Goal: Task Accomplishment & Management: Manage account settings

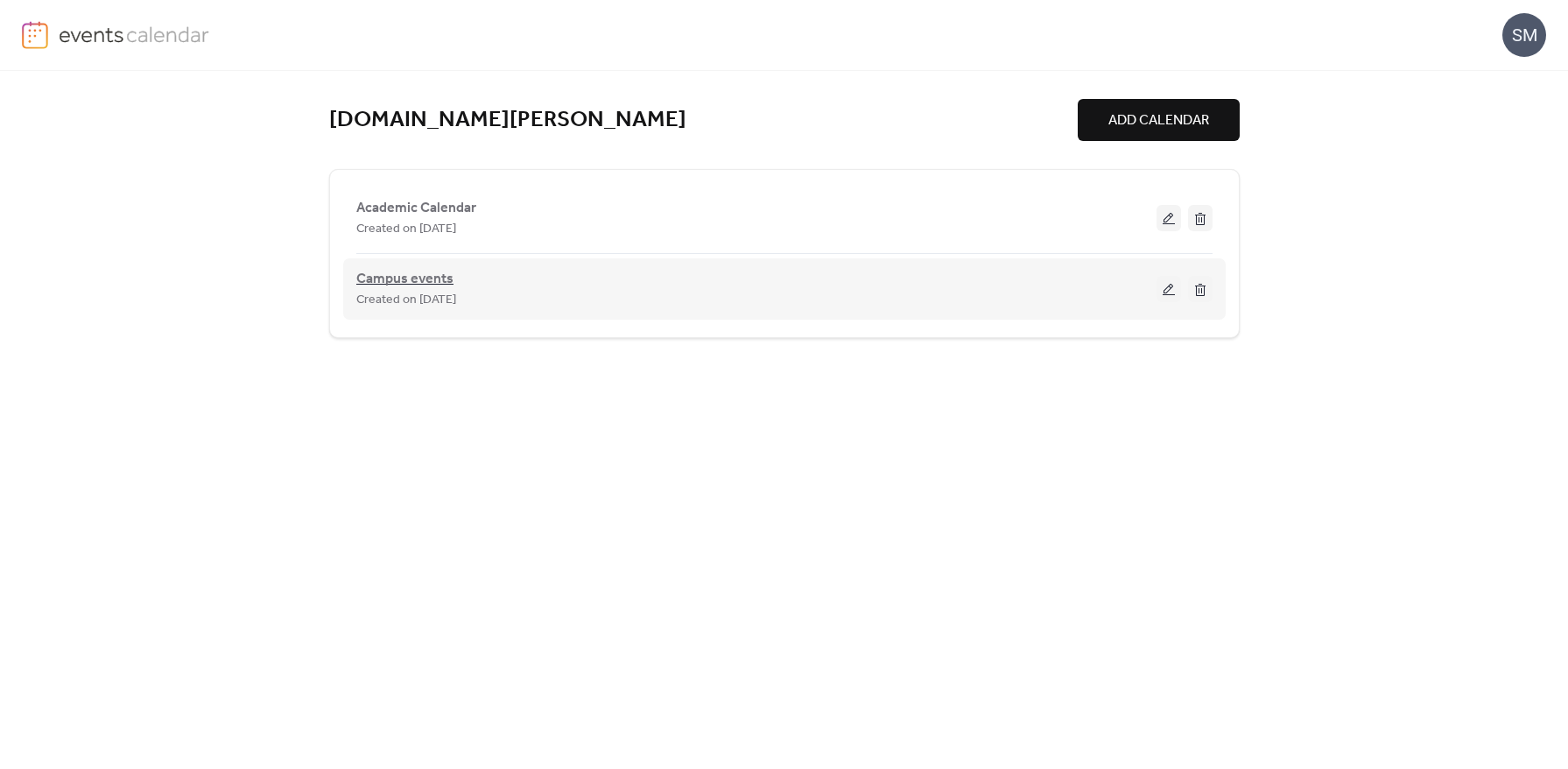
click at [395, 273] on span "Campus events" at bounding box center [405, 279] width 97 height 21
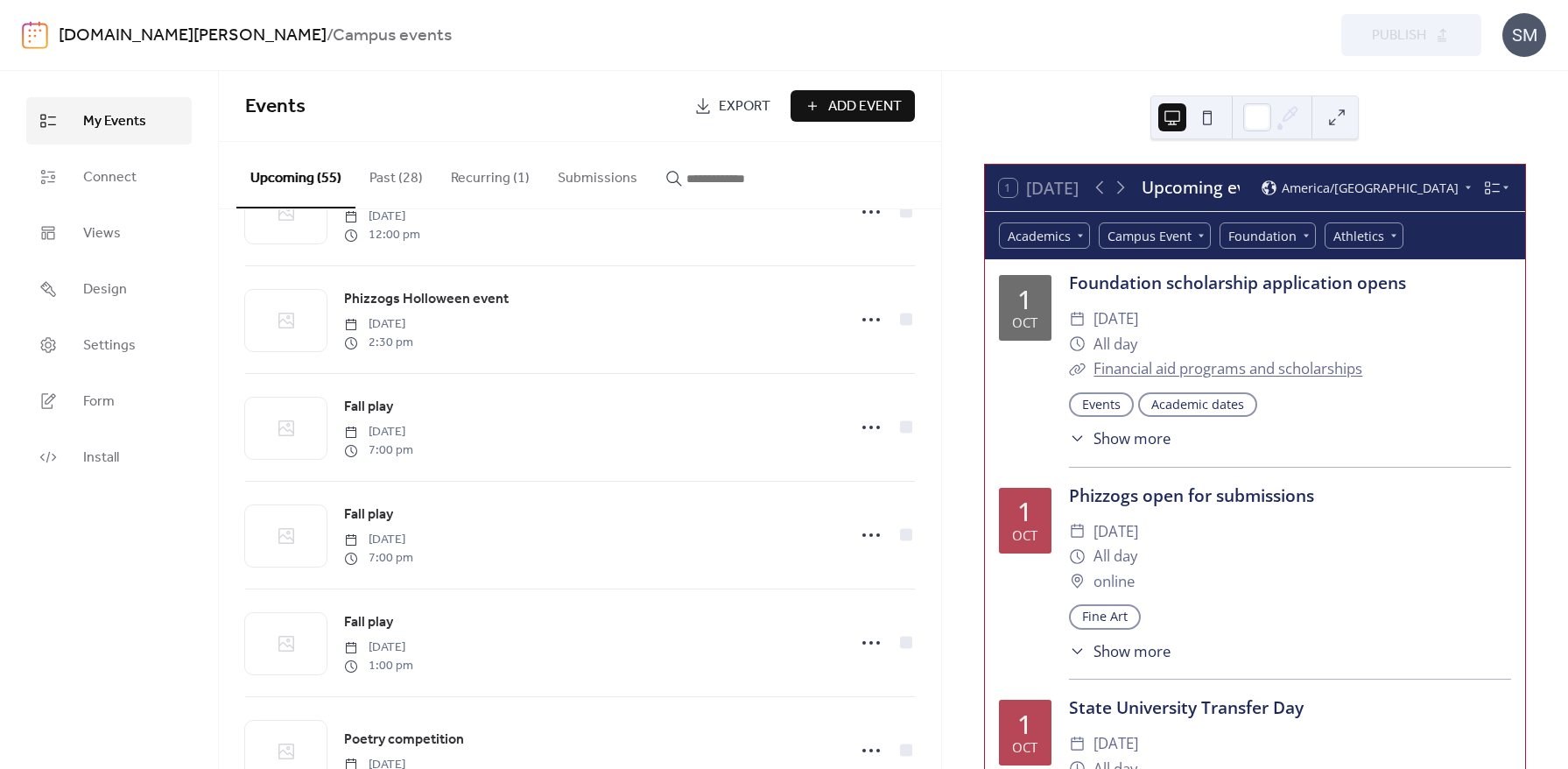
scroll to position [1154, 0]
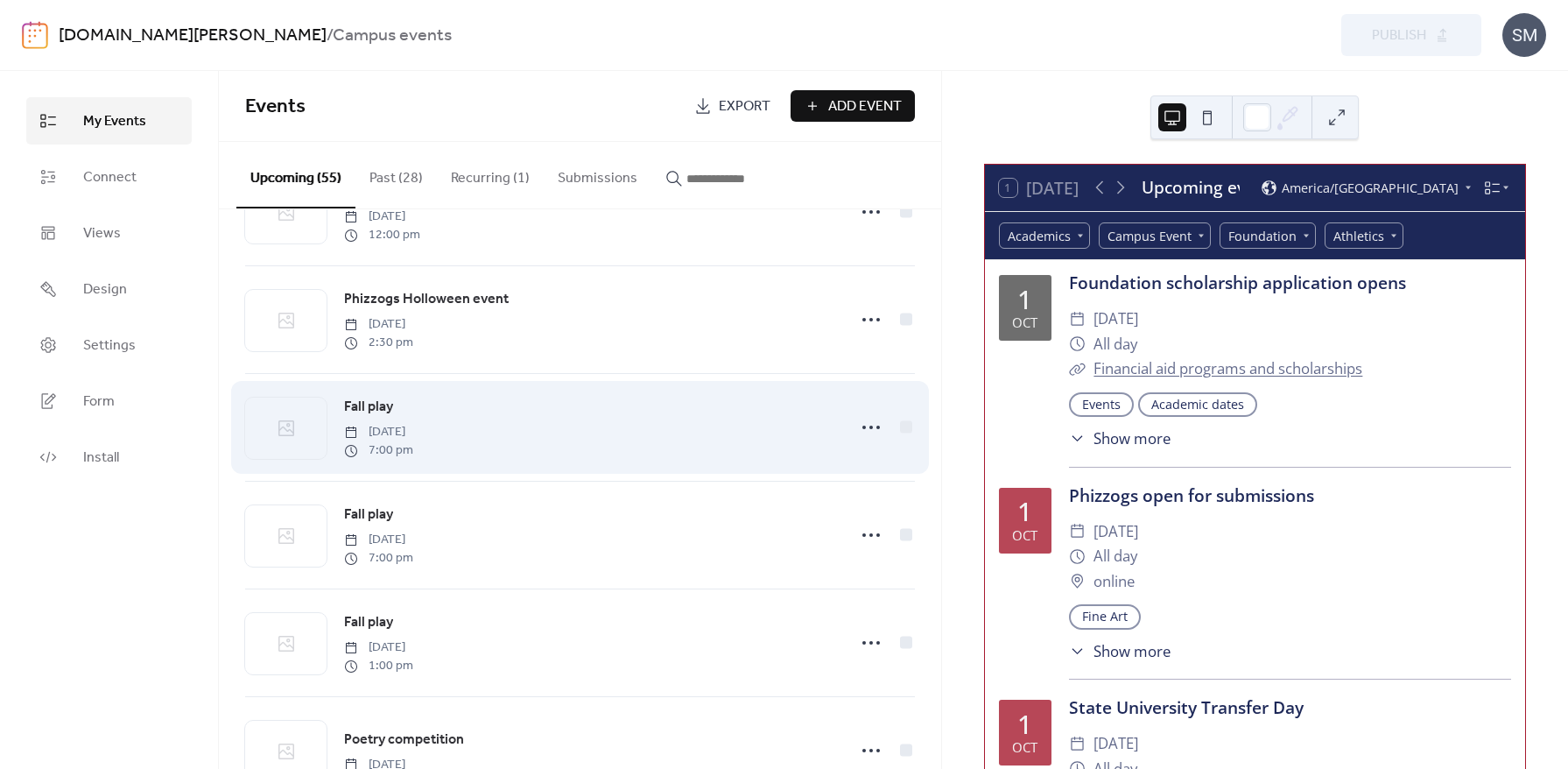
click at [381, 414] on span "Fall play" at bounding box center [369, 407] width 49 height 21
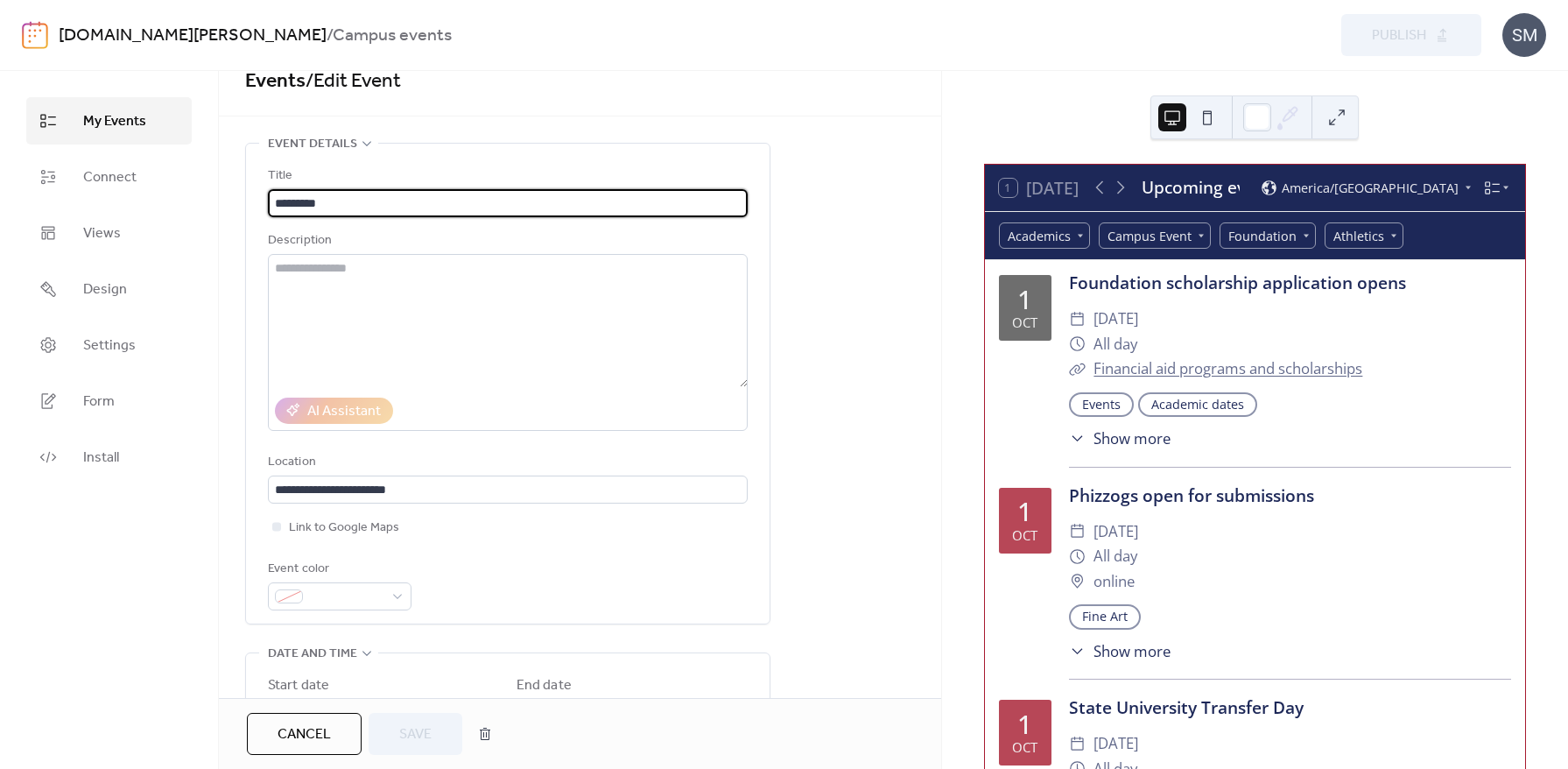
scroll to position [251, 0]
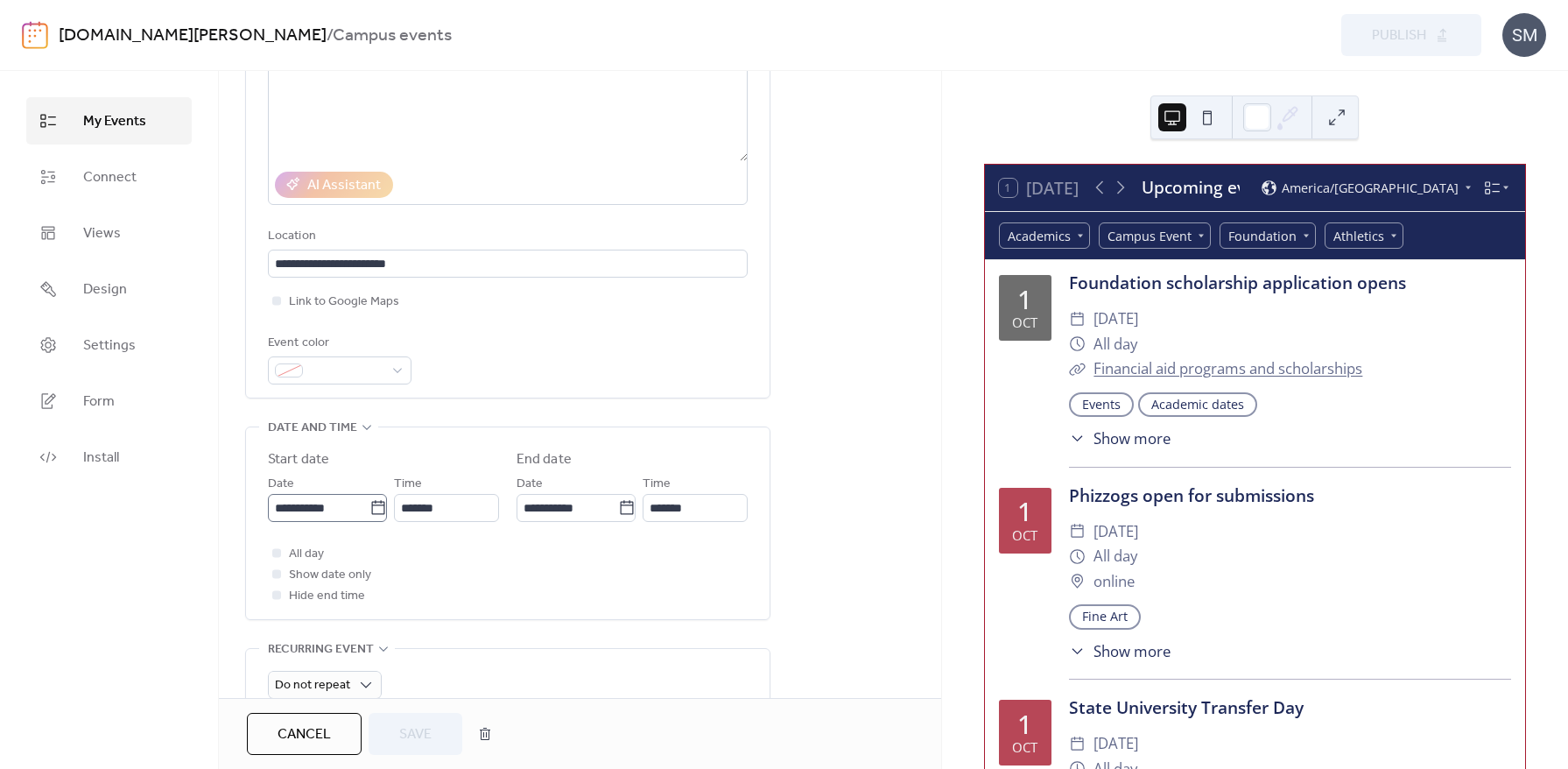
click at [372, 512] on icon at bounding box center [378, 508] width 18 height 18
click at [370, 512] on input "**********" at bounding box center [319, 508] width 102 height 28
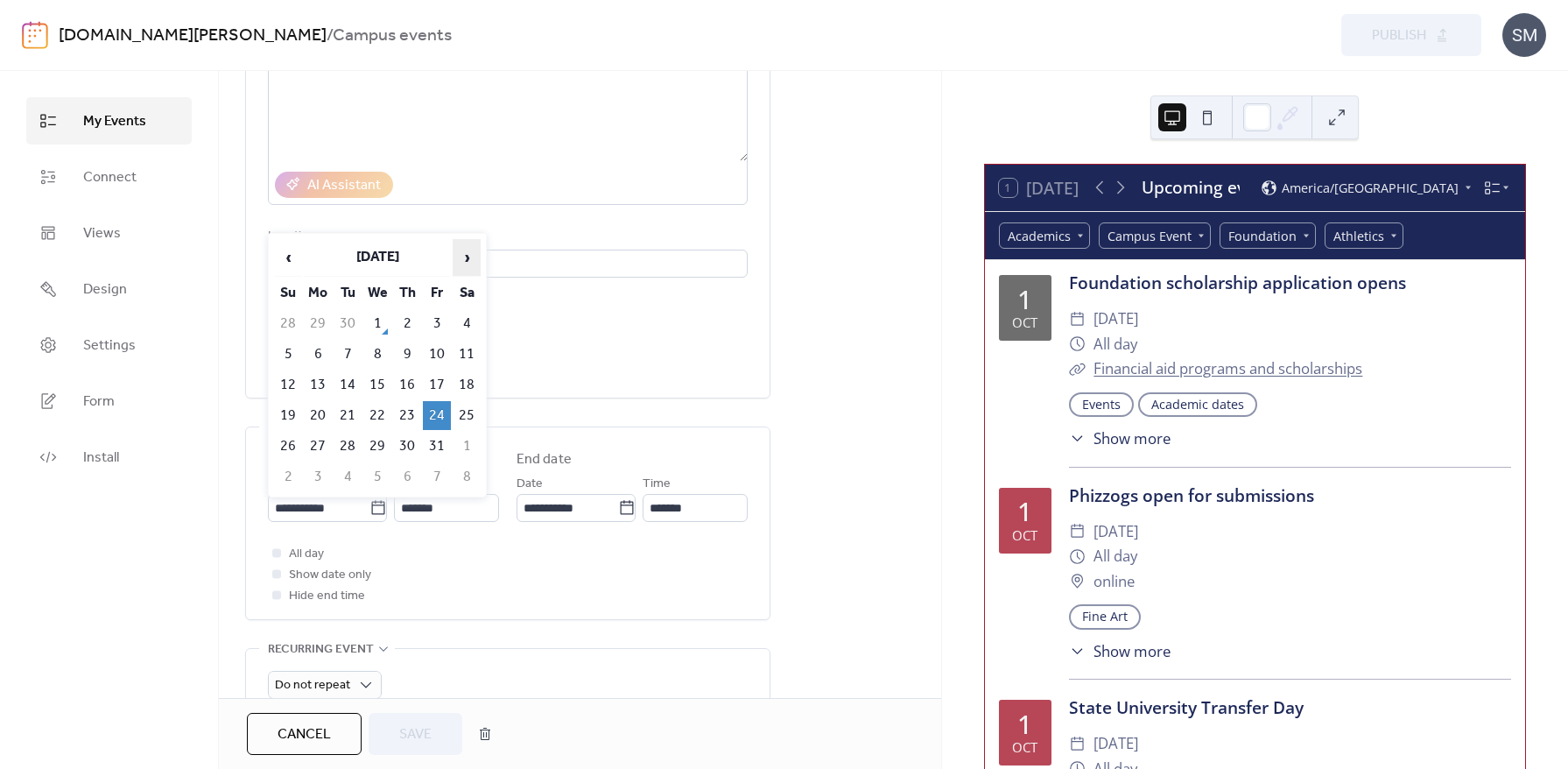
click at [473, 255] on span "›" at bounding box center [467, 258] width 26 height 35
click at [845, 310] on div "**********" at bounding box center [580, 647] width 723 height 1462
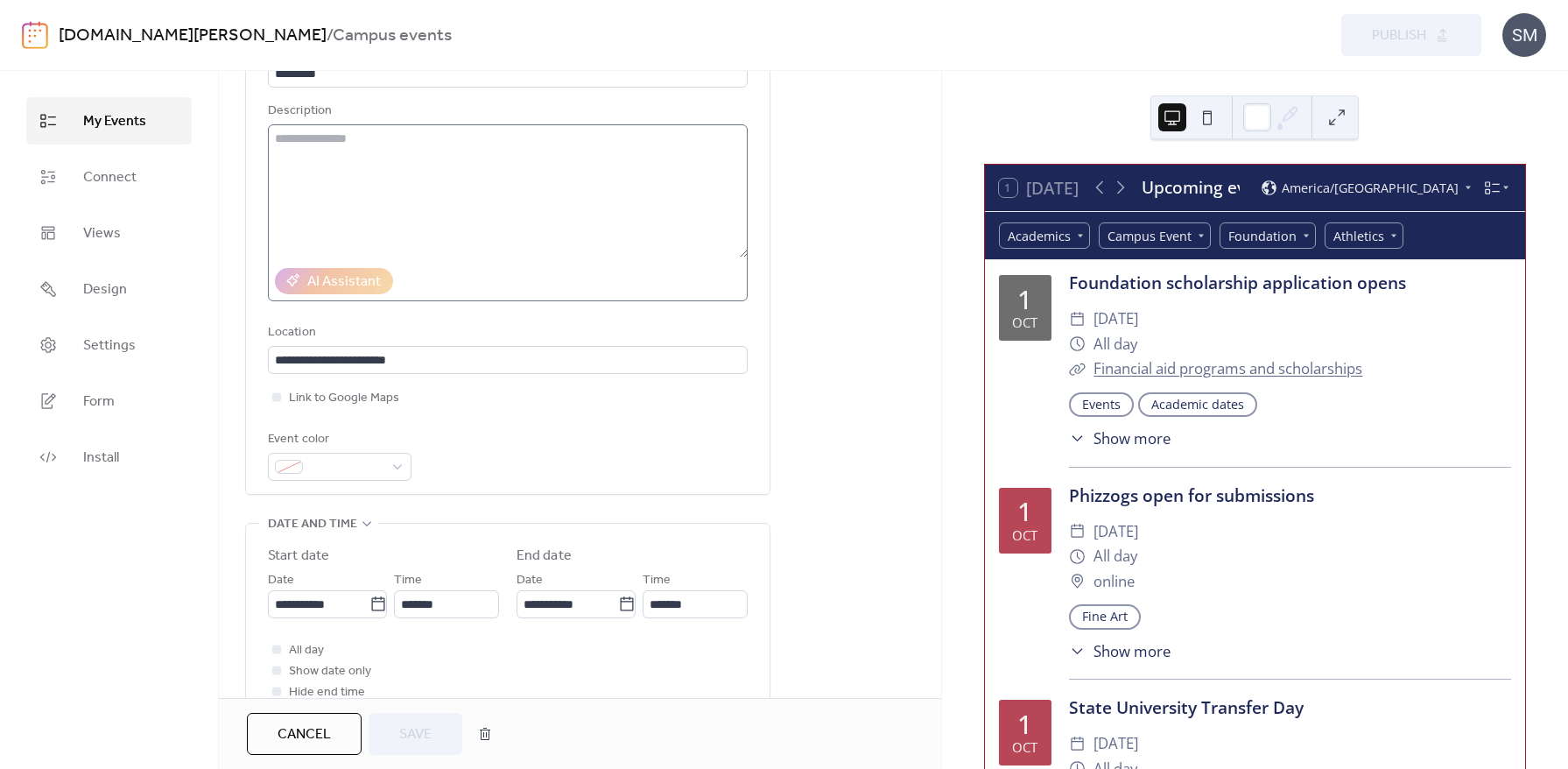
scroll to position [1, 0]
click at [835, 359] on div "**********" at bounding box center [580, 744] width 723 height 1462
click at [115, 116] on span "My Events" at bounding box center [115, 122] width 63 height 21
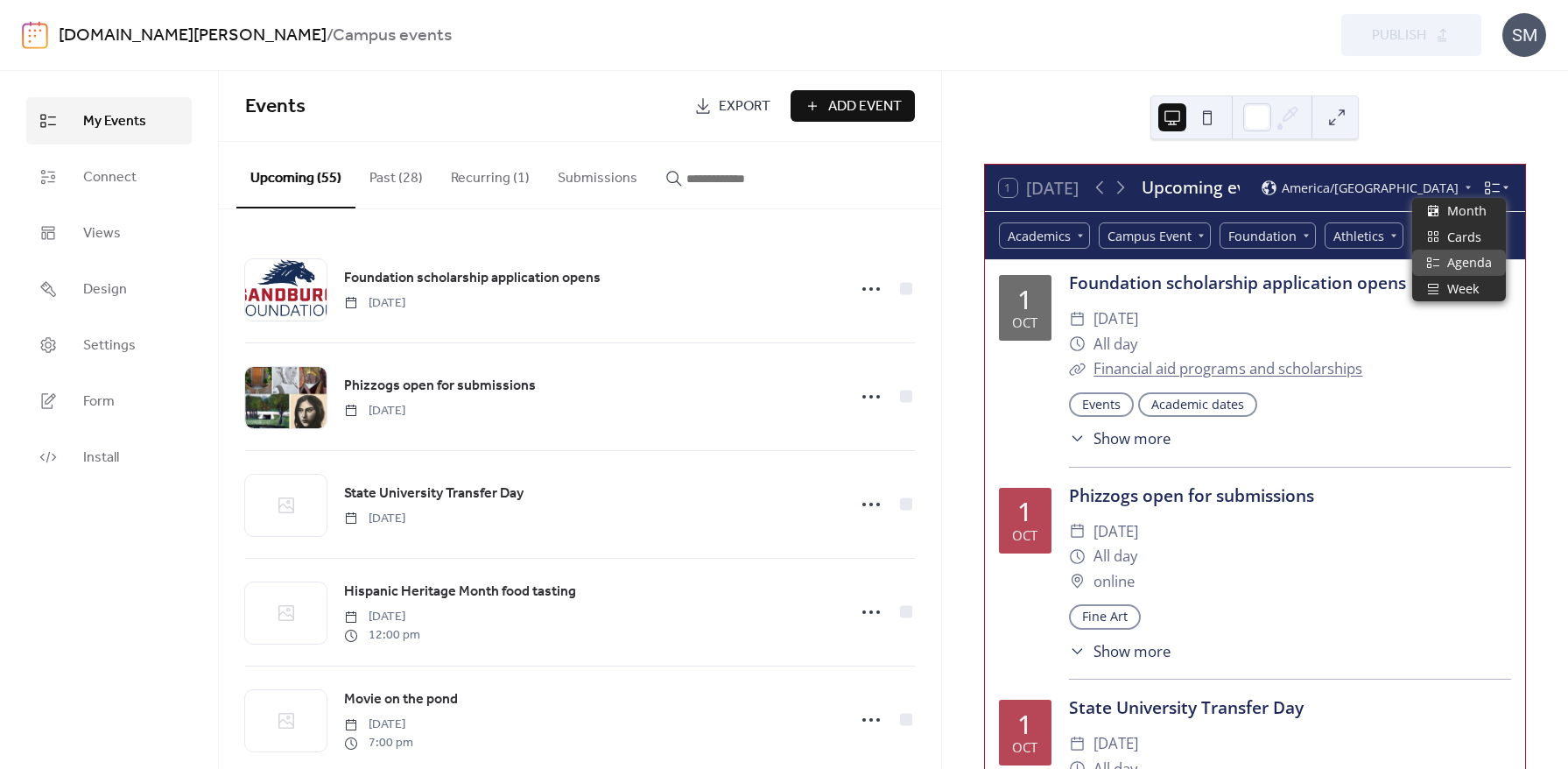
click at [1494, 189] on icon at bounding box center [1492, 187] width 17 height 17
click at [1473, 215] on span "Month" at bounding box center [1466, 211] width 39 height 19
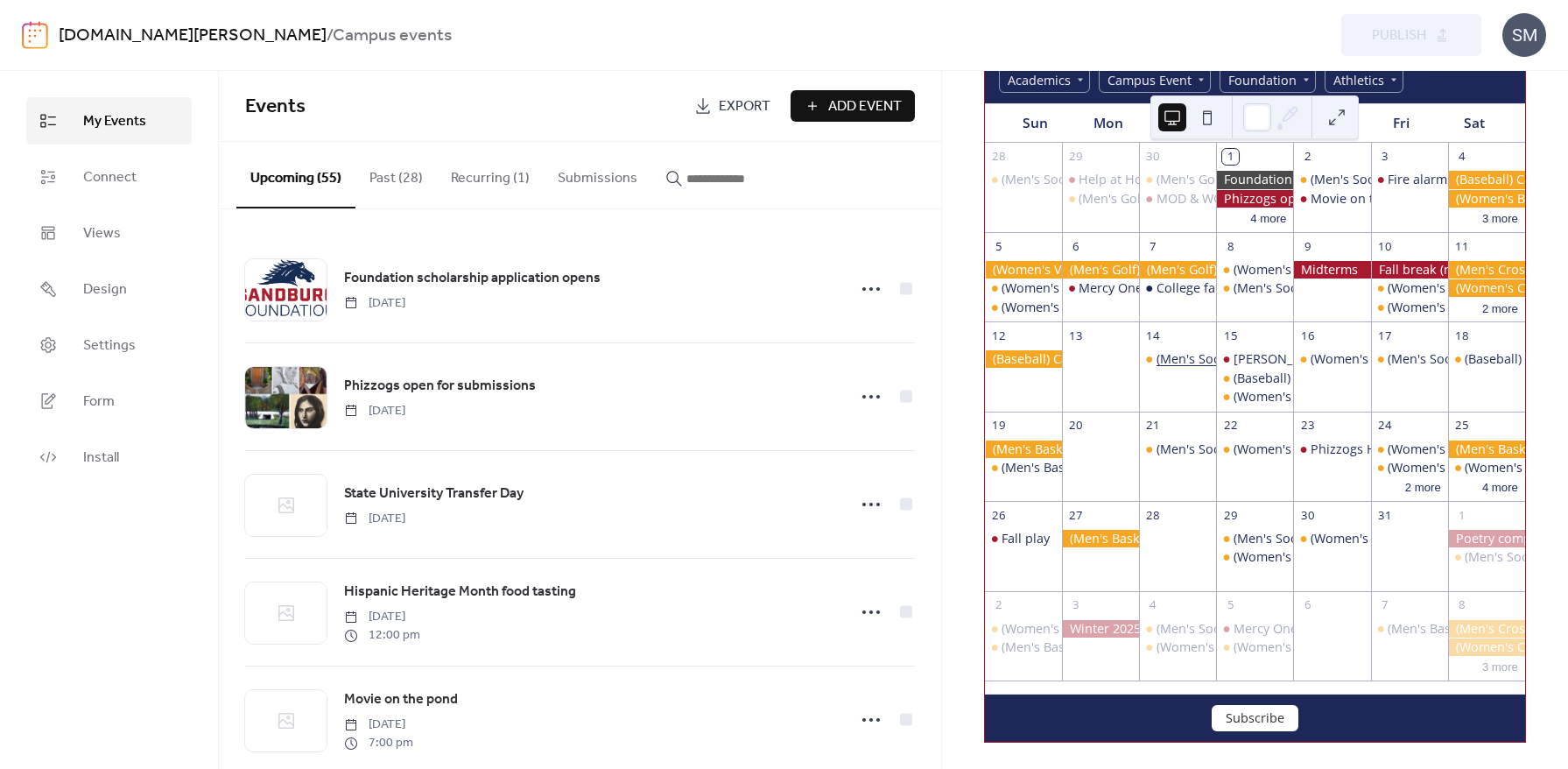
scroll to position [158, 0]
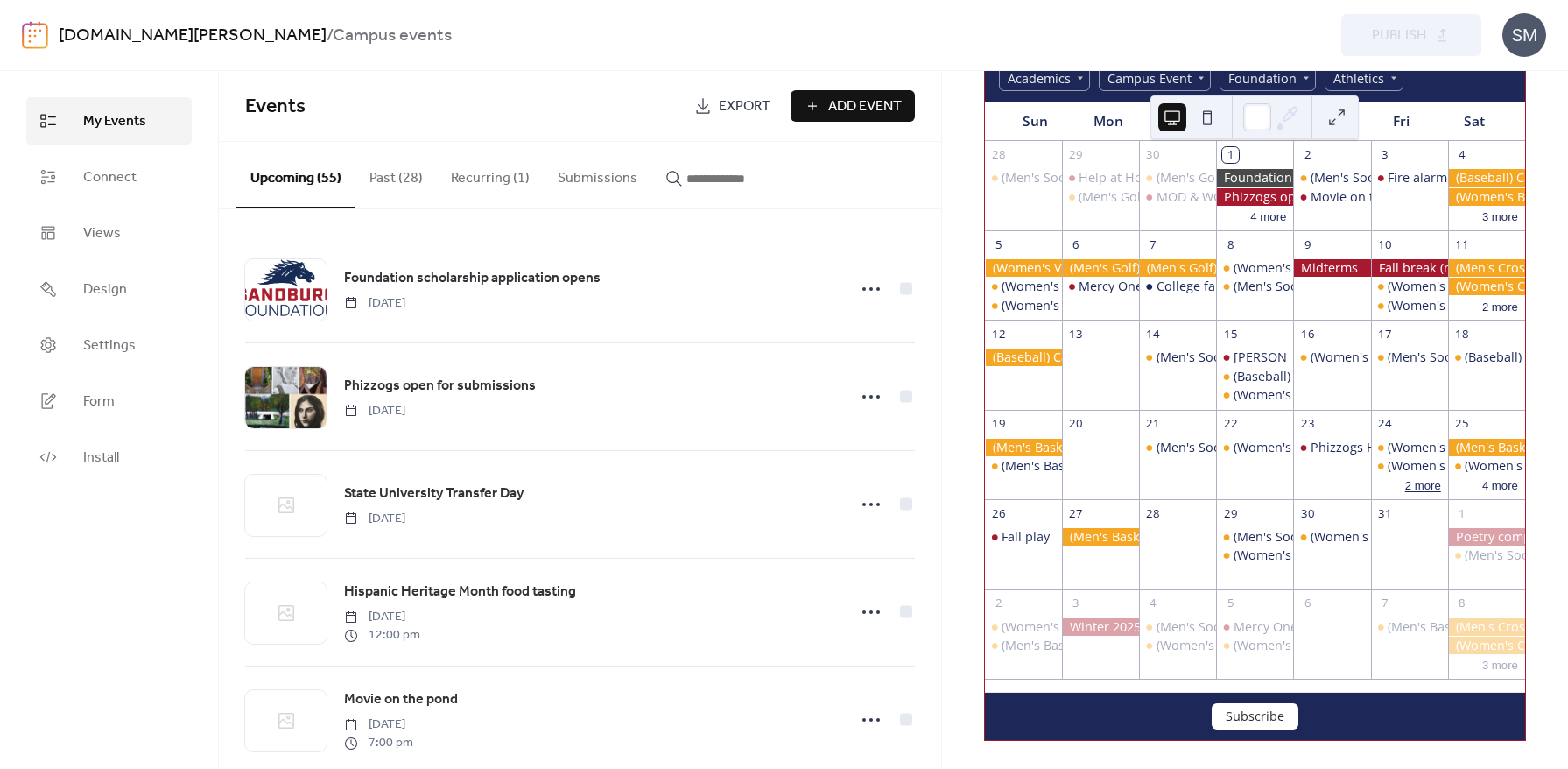
click at [1404, 486] on button "2 more" at bounding box center [1423, 484] width 50 height 18
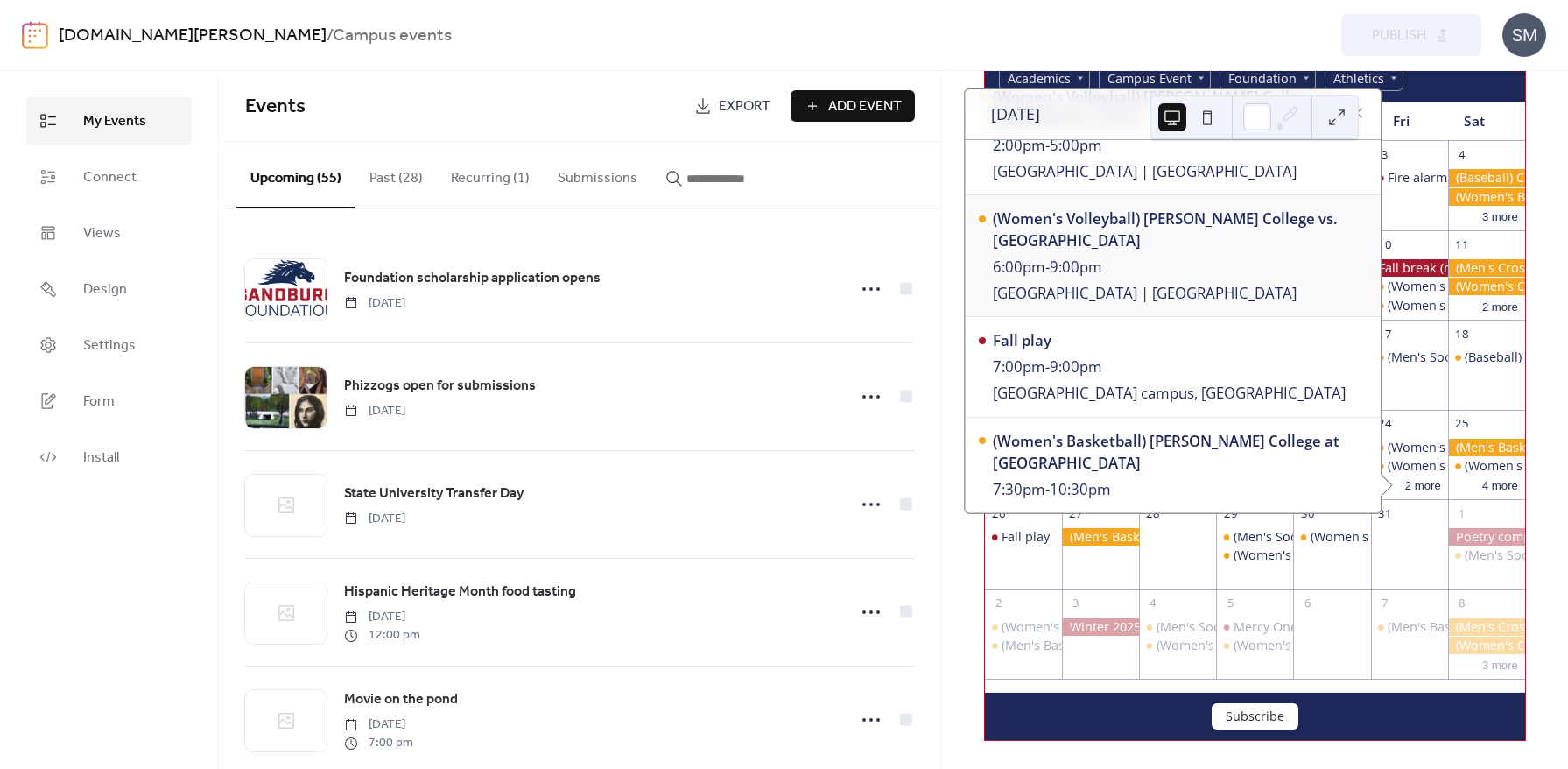
scroll to position [70, 0]
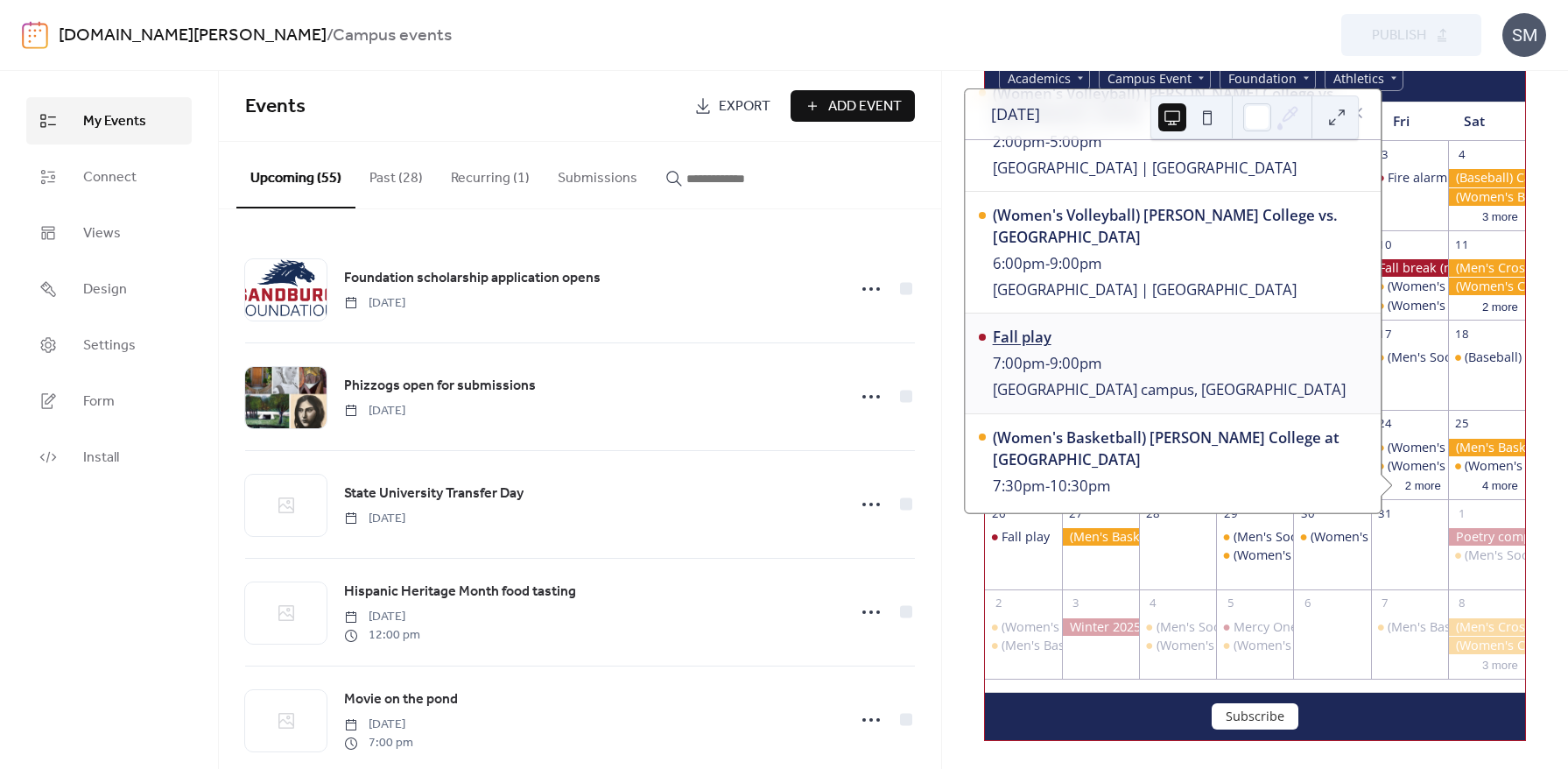
click at [1022, 337] on div "Fall play" at bounding box center [1169, 336] width 353 height 22
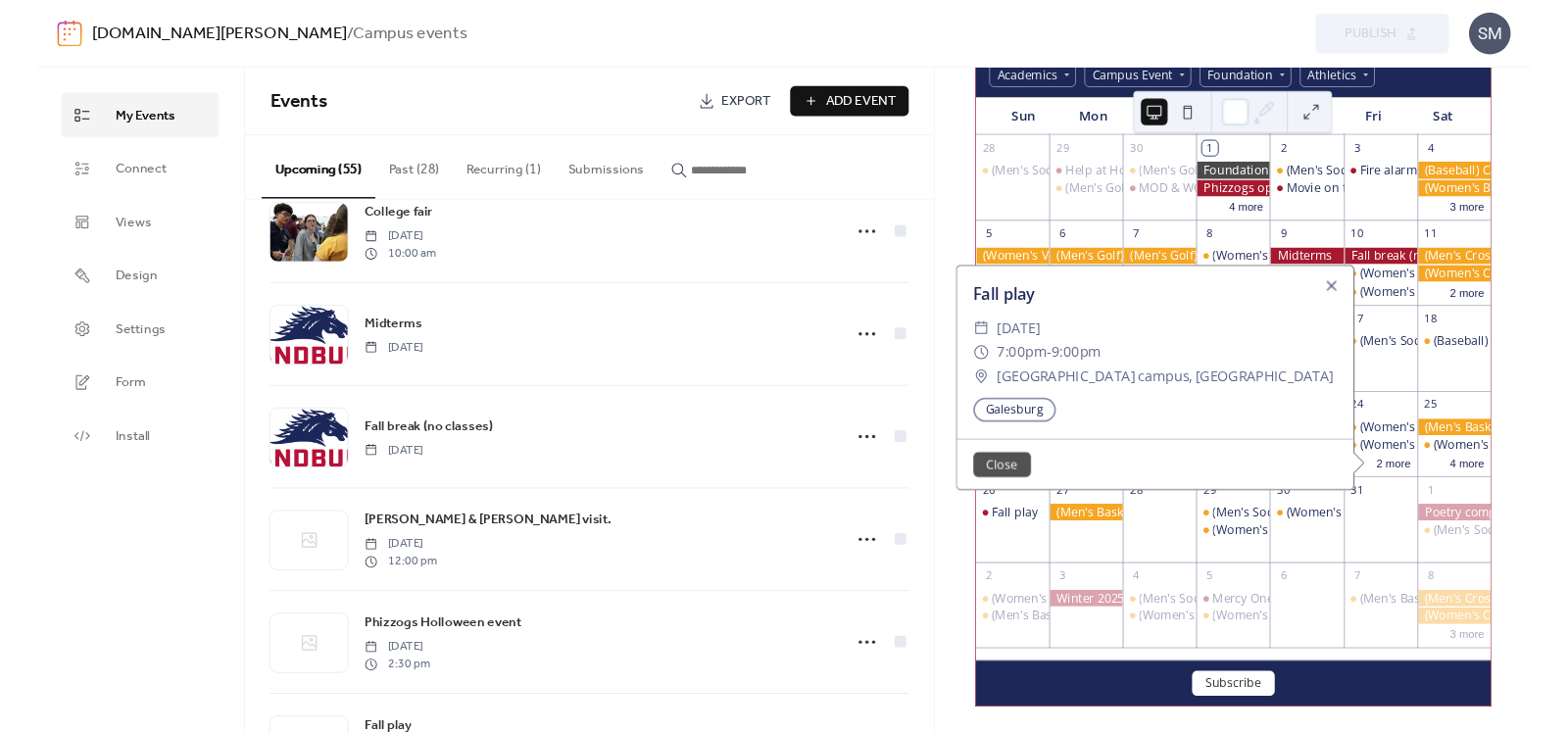
scroll to position [1098, 0]
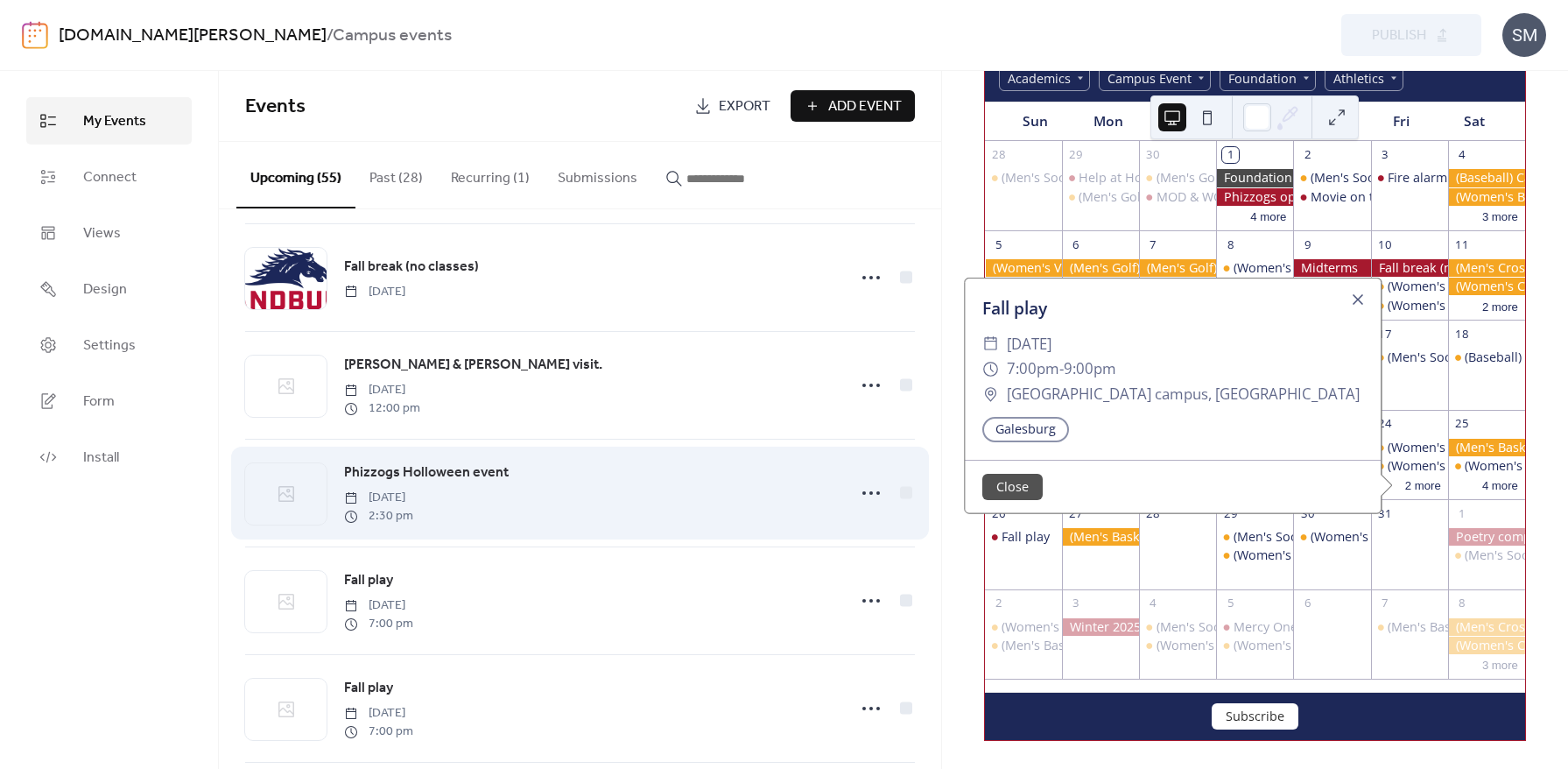
click at [488, 473] on span "Phizzogs Holloween event" at bounding box center [427, 473] width 165 height 21
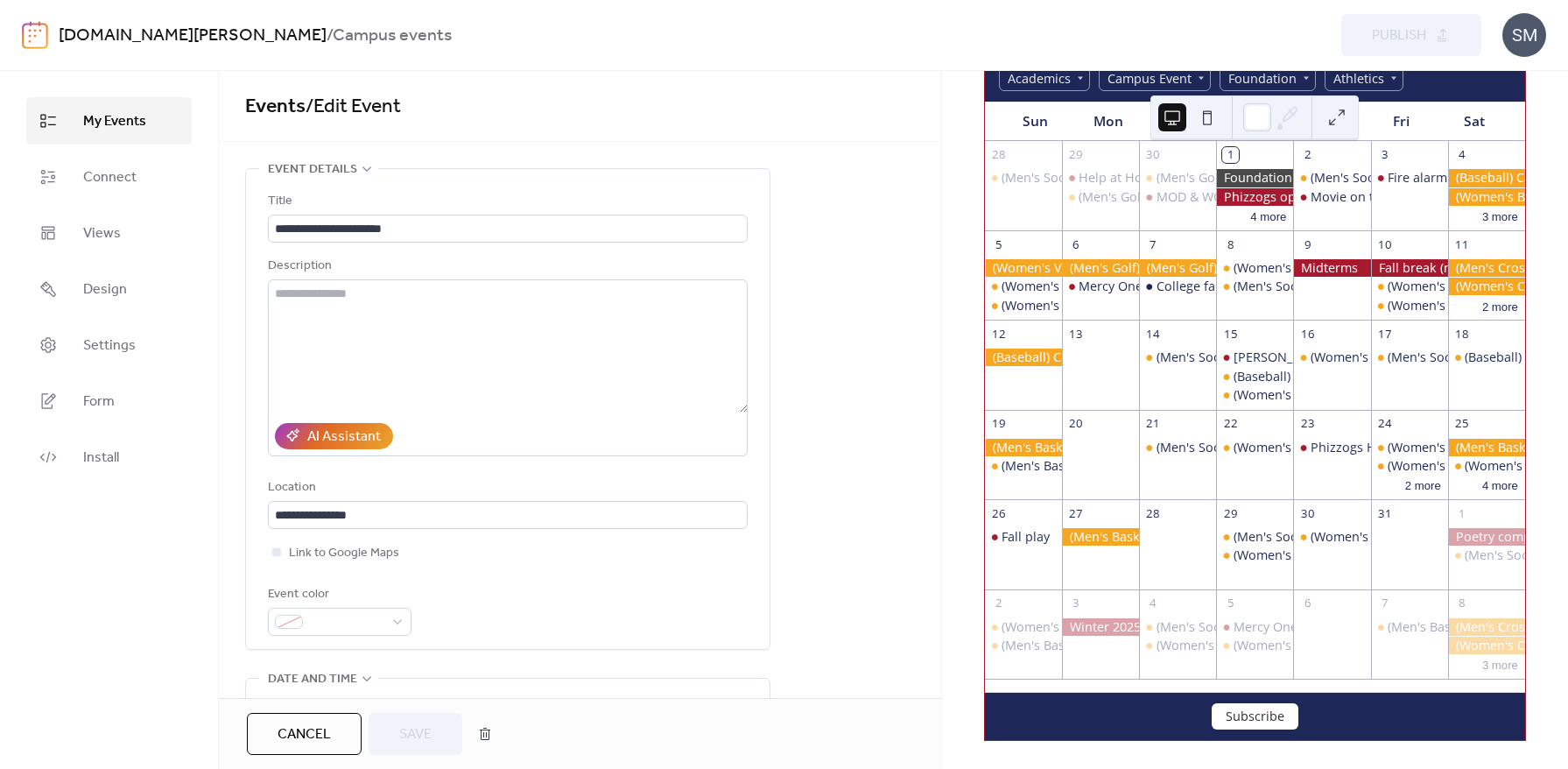
drag, startPoint x: 433, startPoint y: 229, endPoint x: 240, endPoint y: 229, distance: 193.0
click at [1324, 449] on div "Phizzogs Holloween event" at bounding box center [1388, 448] width 156 height 18
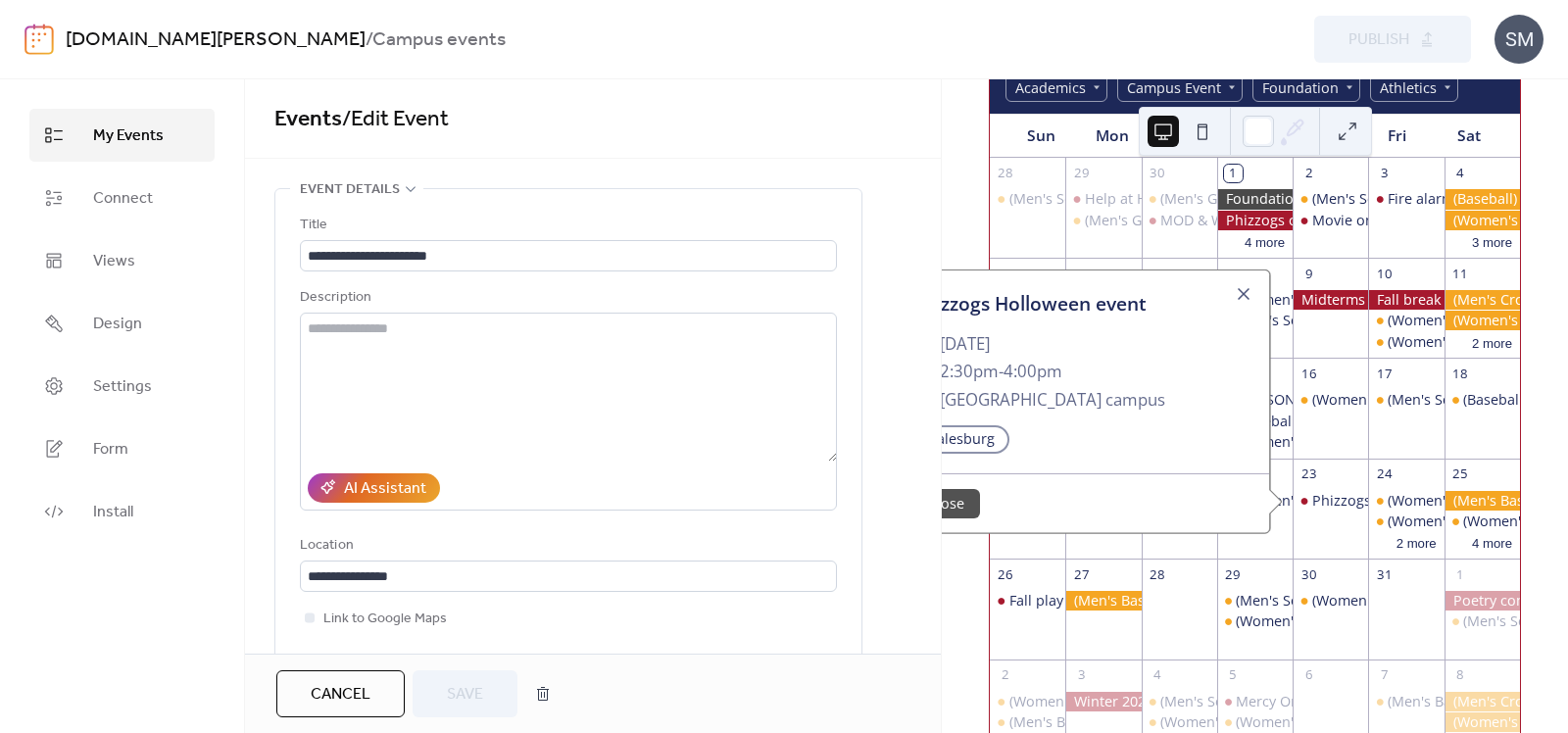
scroll to position [212, 0]
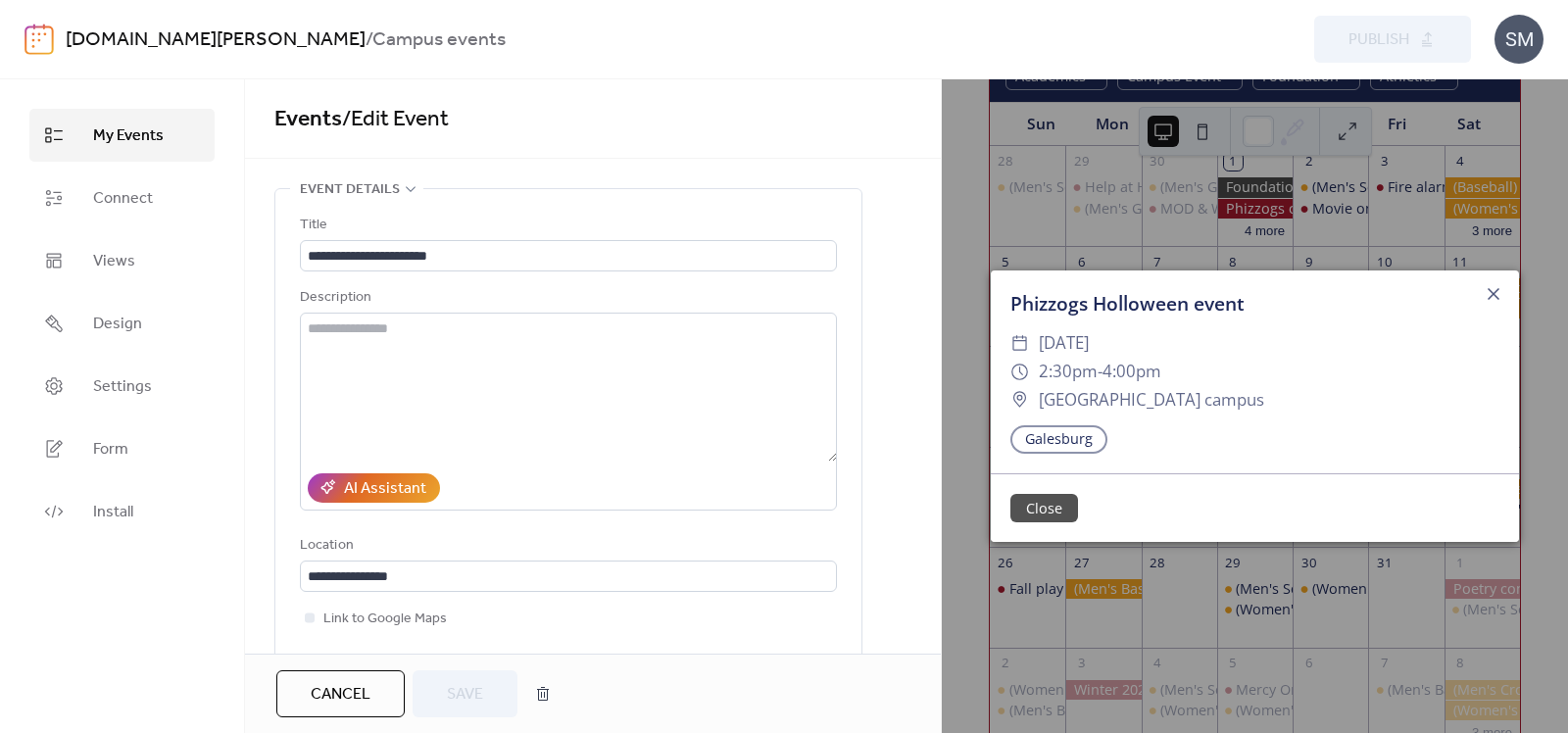
click at [117, 133] on span "My Events" at bounding box center [128, 136] width 71 height 24
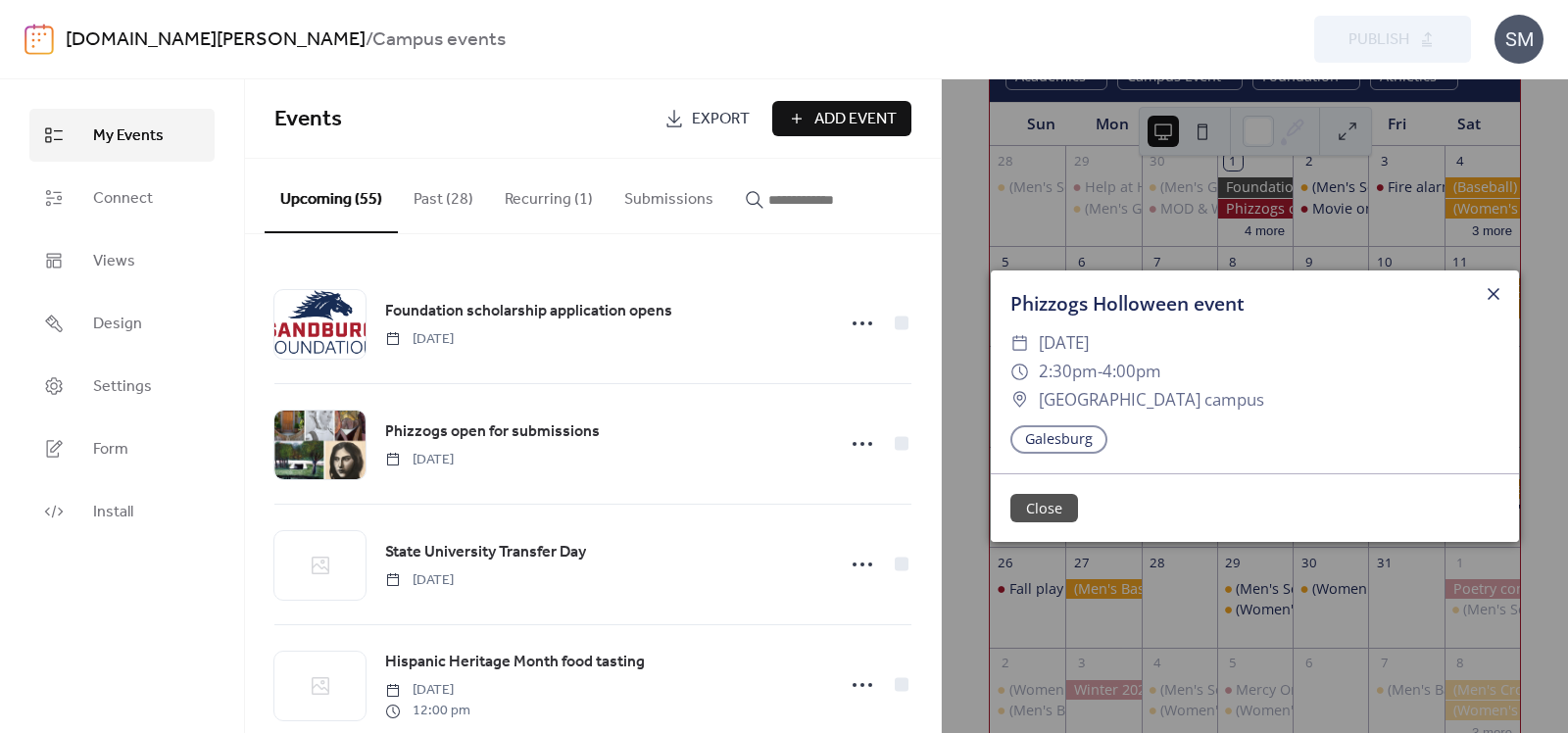
click at [1490, 286] on icon at bounding box center [1493, 294] width 24 height 24
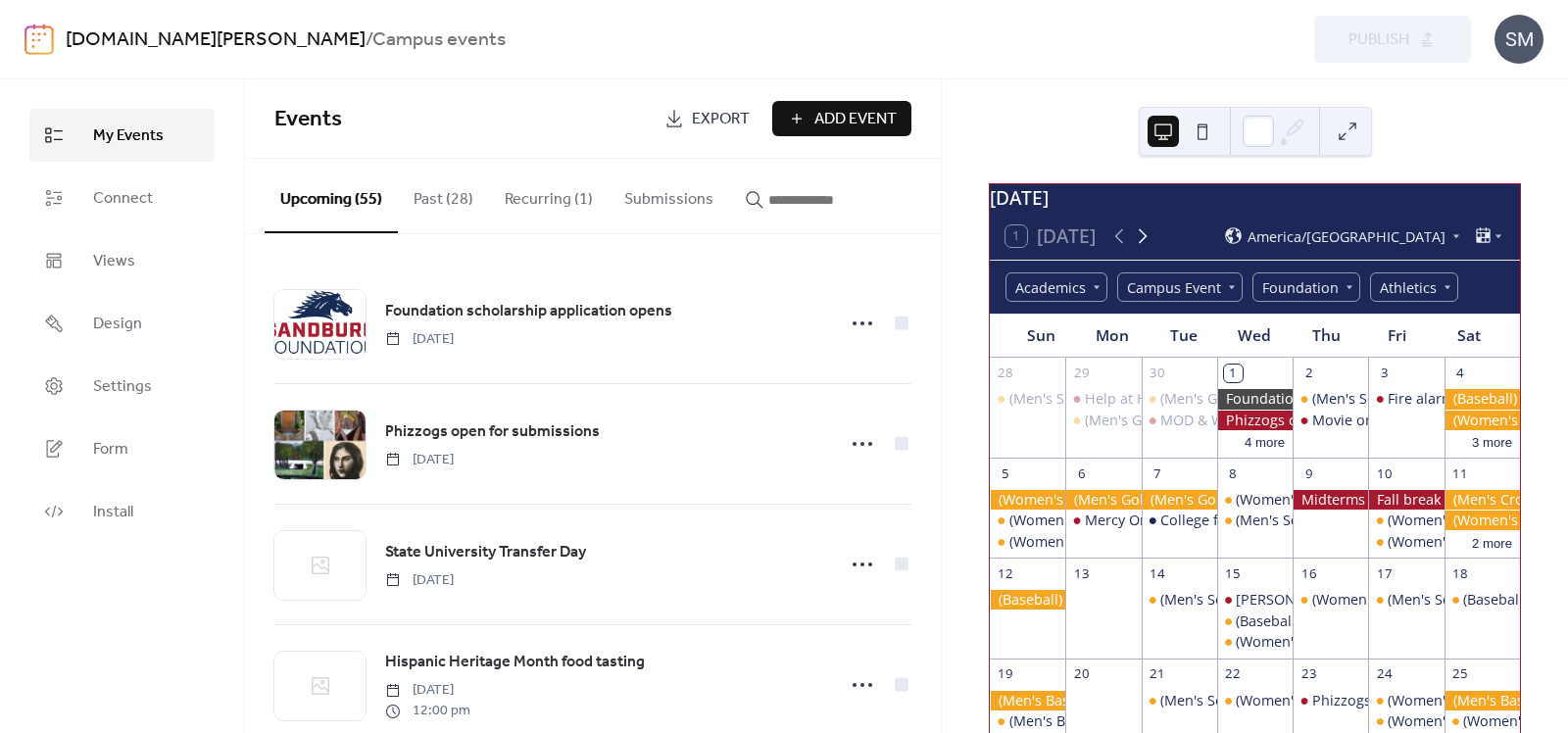
click at [1147, 247] on icon at bounding box center [1143, 236] width 24 height 24
